Goal: Check status: Check status

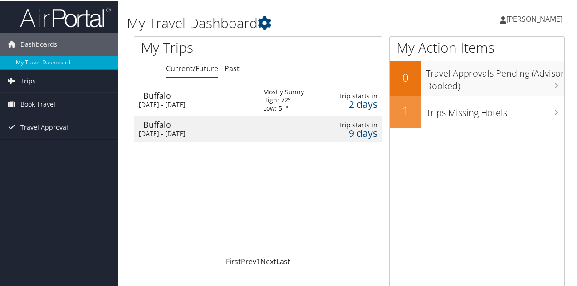
click at [323, 119] on td at bounding box center [321, 128] width 10 height 25
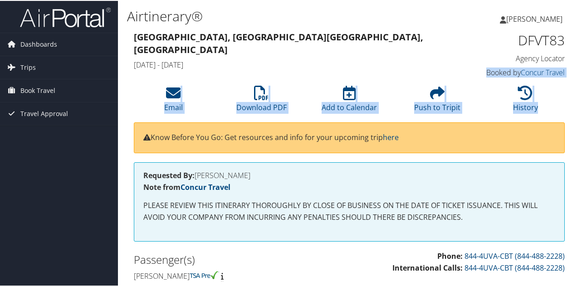
drag, startPoint x: 576, startPoint y: 49, endPoint x: 574, endPoint y: 111, distance: 61.3
click at [565, 99] on li "History" at bounding box center [525, 98] width 88 height 37
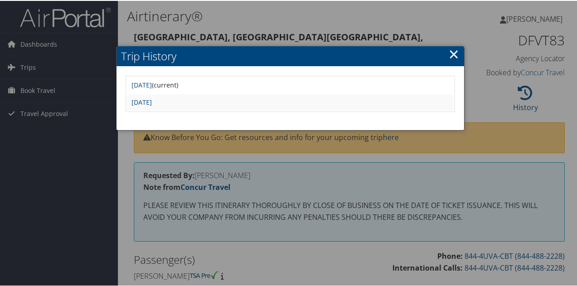
click at [449, 49] on link "×" at bounding box center [454, 53] width 10 height 18
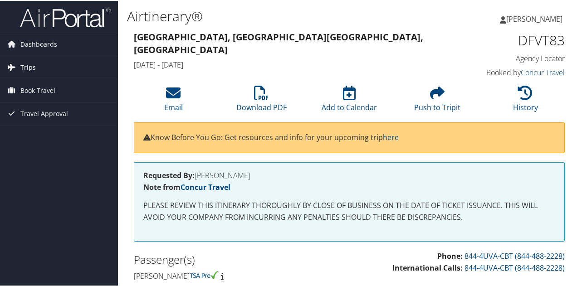
click at [32, 67] on span "Trips" at bounding box center [27, 66] width 15 height 23
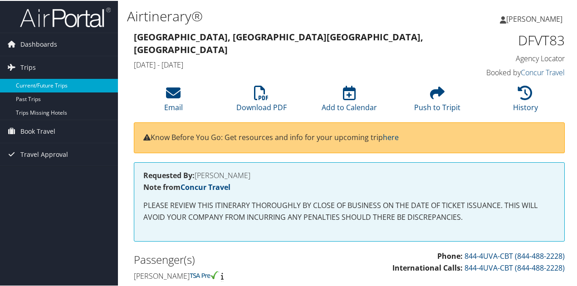
click at [63, 82] on link "Current/Future Trips" at bounding box center [59, 85] width 118 height 14
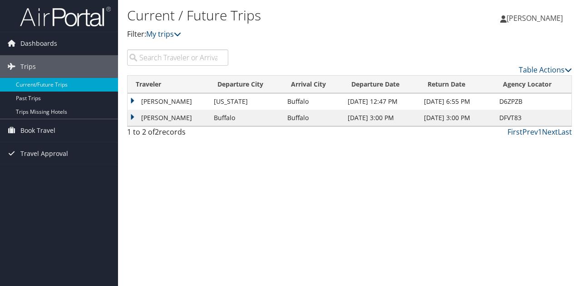
click at [130, 115] on td "[PERSON_NAME]" at bounding box center [168, 118] width 82 height 16
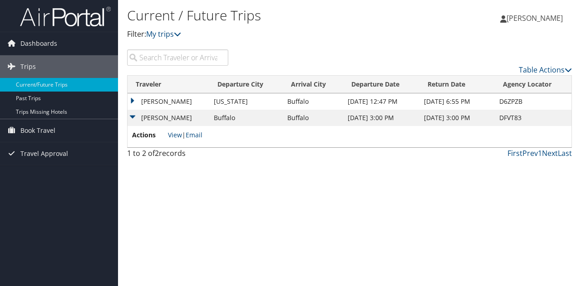
click at [145, 132] on span "Actions" at bounding box center [149, 135] width 34 height 10
click at [39, 43] on span "Dashboards" at bounding box center [38, 43] width 37 height 23
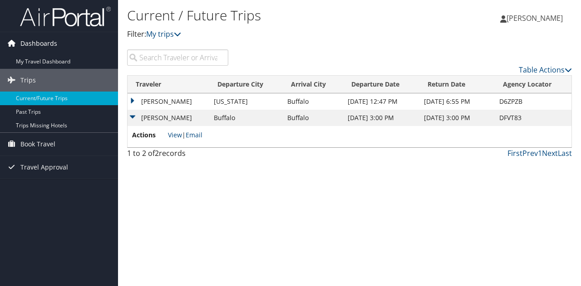
click at [39, 43] on span "Dashboards" at bounding box center [38, 43] width 37 height 23
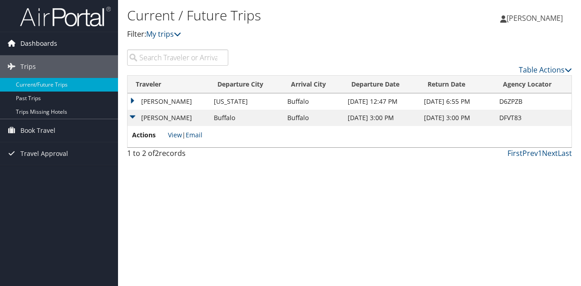
click at [33, 44] on span "Dashboards" at bounding box center [38, 43] width 37 height 23
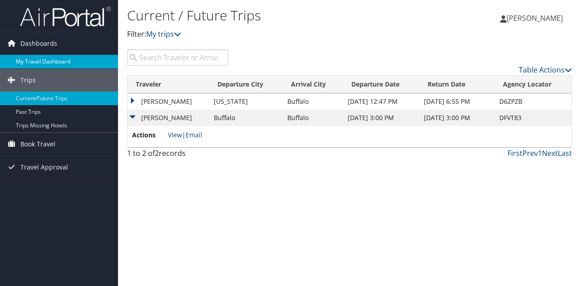
click at [43, 65] on link "My Travel Dashboard" at bounding box center [59, 62] width 118 height 14
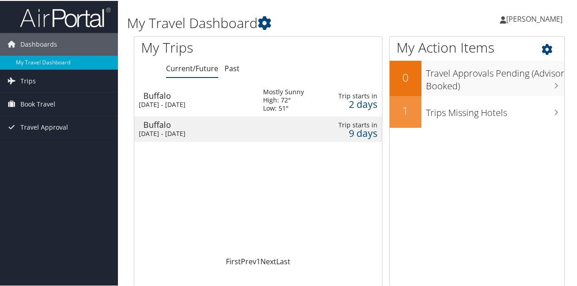
click at [542, 53] on icon at bounding box center [555, 46] width 27 height 15
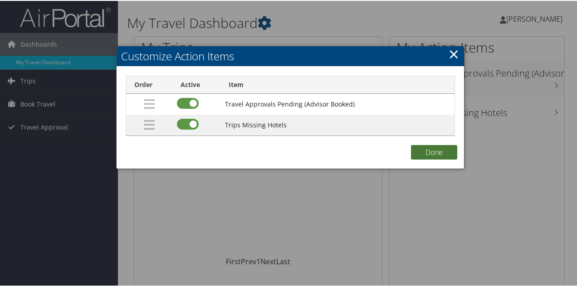
click at [425, 151] on button "Done" at bounding box center [434, 151] width 46 height 15
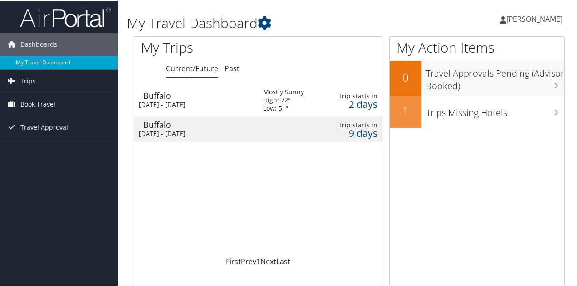
click at [45, 107] on span "Book Travel" at bounding box center [37, 103] width 35 height 23
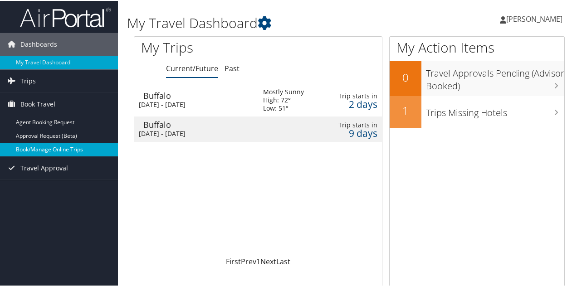
click at [58, 146] on link "Book/Manage Online Trips" at bounding box center [59, 149] width 118 height 14
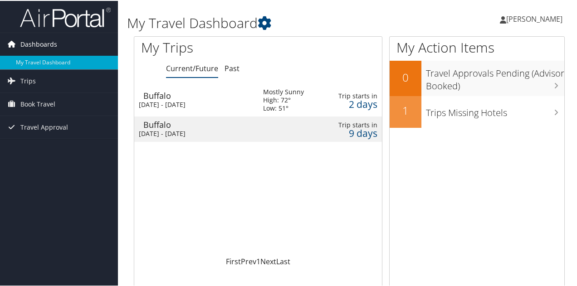
click at [66, 47] on link "Dashboards" at bounding box center [59, 43] width 118 height 23
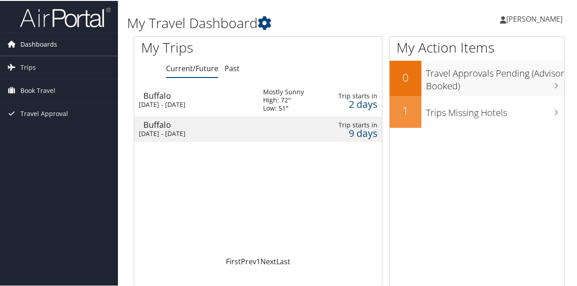
click at [12, 42] on icon at bounding box center [12, 43] width 14 height 14
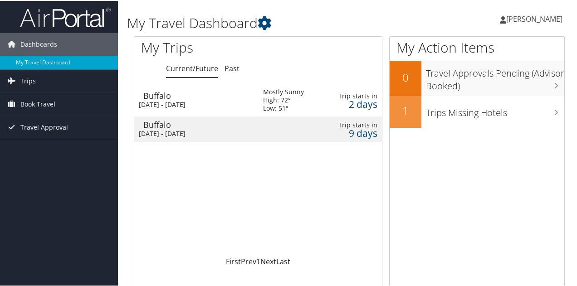
click at [244, 95] on div "Buffalo" at bounding box center [198, 95] width 111 height 8
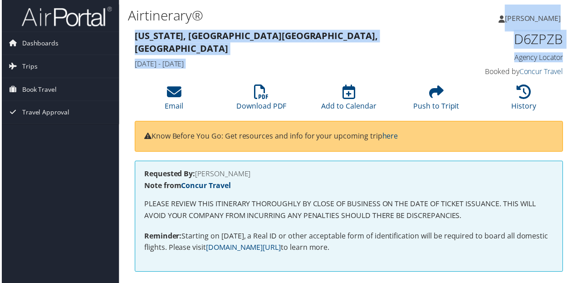
scroll to position [0, 5]
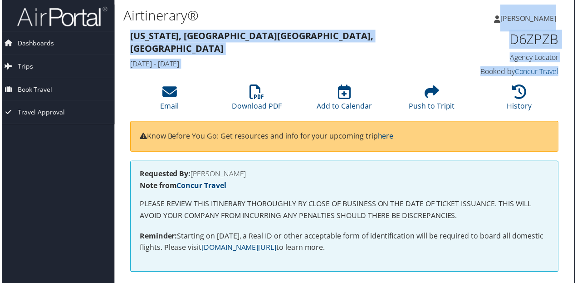
drag, startPoint x: 576, startPoint y: 19, endPoint x: 578, endPoint y: 69, distance: 50.4
click at [576, 69] on html "Menu Dashboards ► My Travel Dashboard Trips ► Current/Future Trips Past Trips T…" at bounding box center [285, 143] width 581 height 286
click at [430, 59] on h4 "[DATE] - [DATE]" at bounding box center [289, 64] width 320 height 10
